Goal: Information Seeking & Learning: Learn about a topic

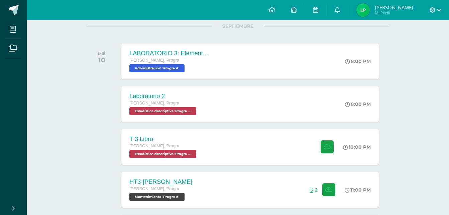
scroll to position [88, 0]
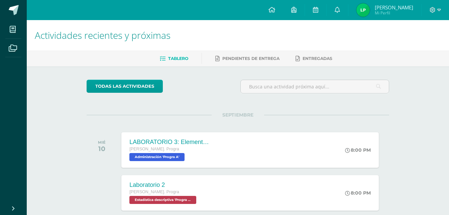
scroll to position [88, 0]
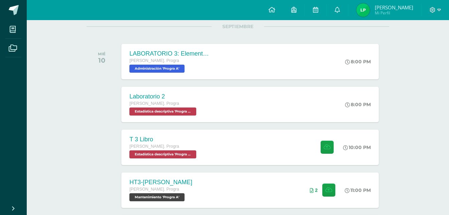
click at [294, 57] on div "LABORATORIO 3: Elementos del emprenmdimiento. Quinto Bach. Progra Administració…" at bounding box center [250, 61] width 260 height 36
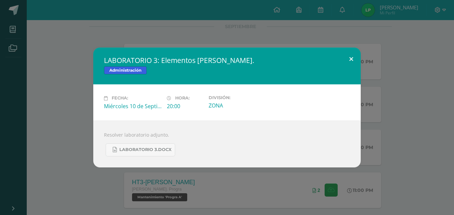
click at [354, 60] on button at bounding box center [351, 58] width 19 height 23
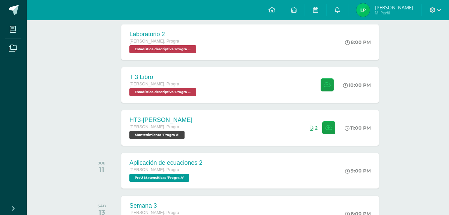
scroll to position [150, 0]
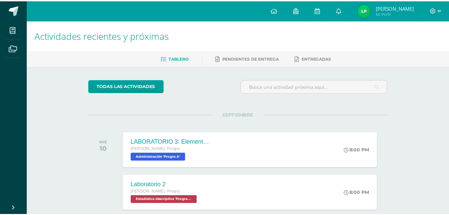
scroll to position [150, 0]
